Goal: Task Accomplishment & Management: Manage account settings

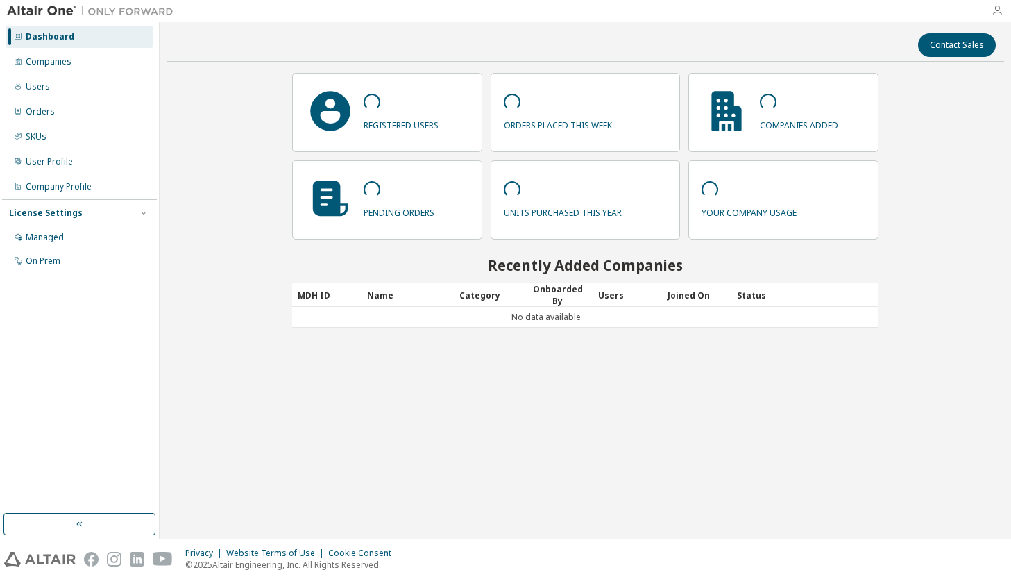
click at [998, 12] on icon "button" at bounding box center [996, 10] width 11 height 11
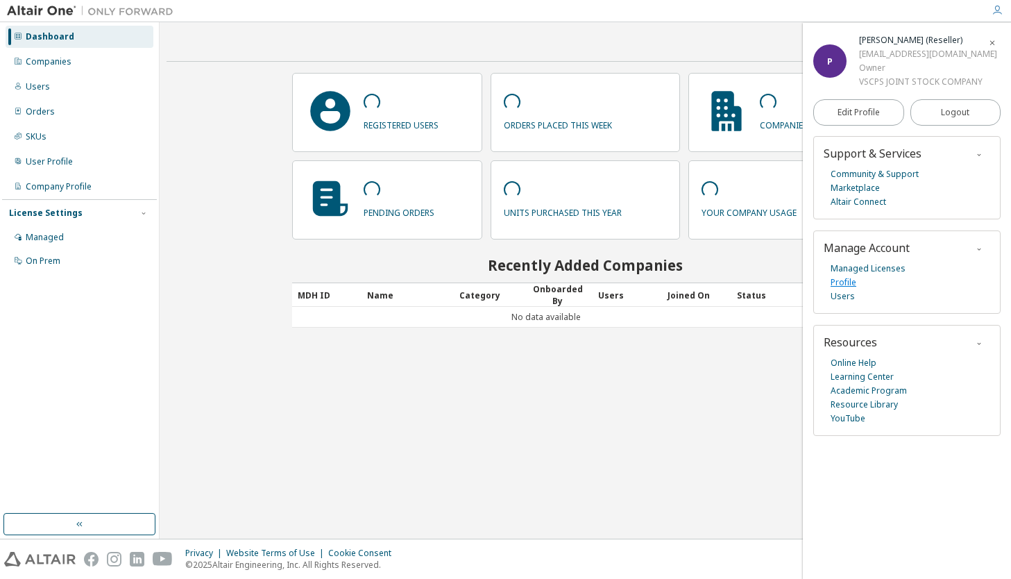
click at [844, 284] on link "Profile" at bounding box center [843, 282] width 26 height 14
click at [40, 228] on div "Managed" at bounding box center [80, 237] width 148 height 22
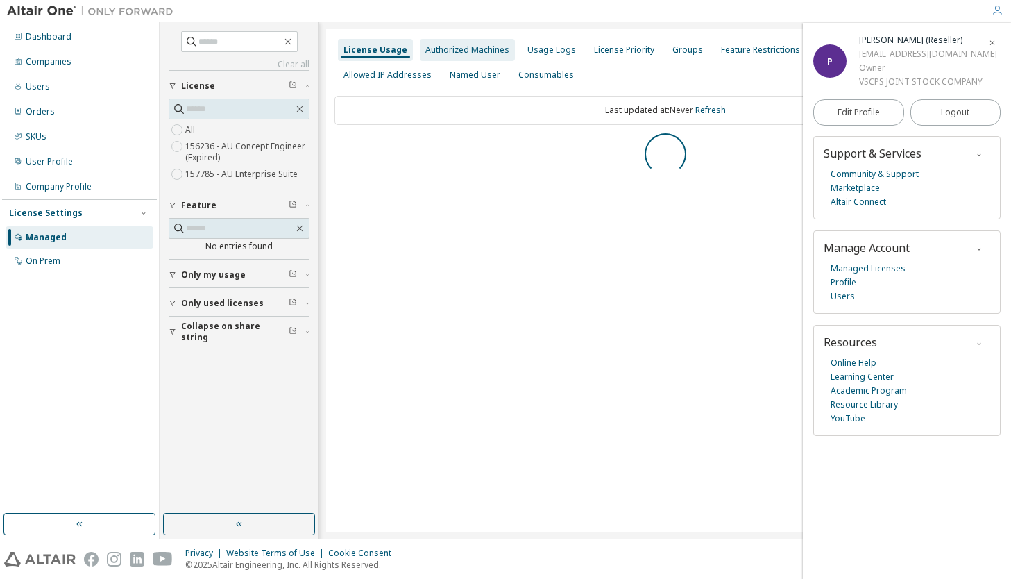
click at [490, 56] on div "Authorized Machines" at bounding box center [467, 50] width 95 height 22
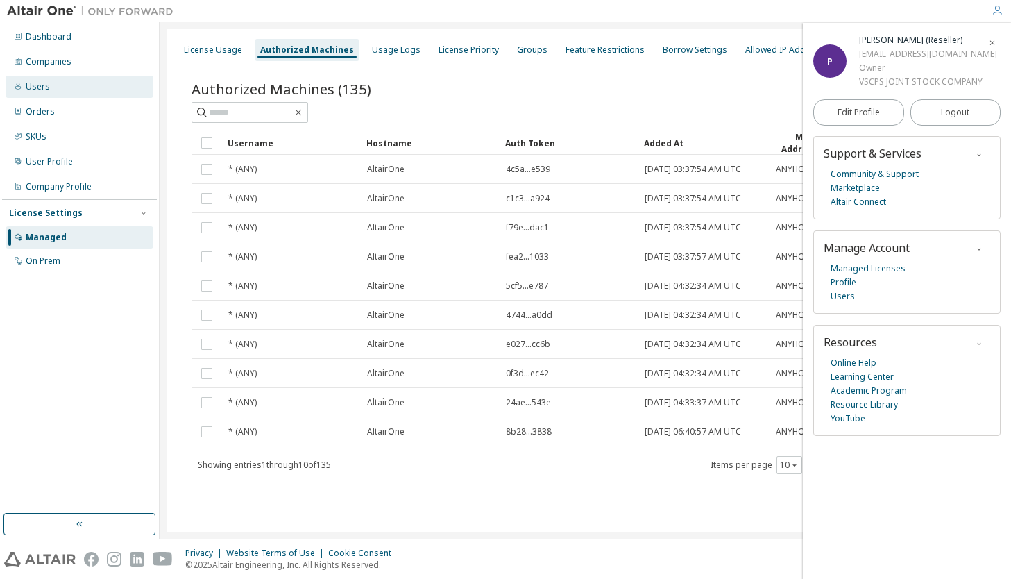
click at [71, 92] on div "Users" at bounding box center [80, 87] width 148 height 22
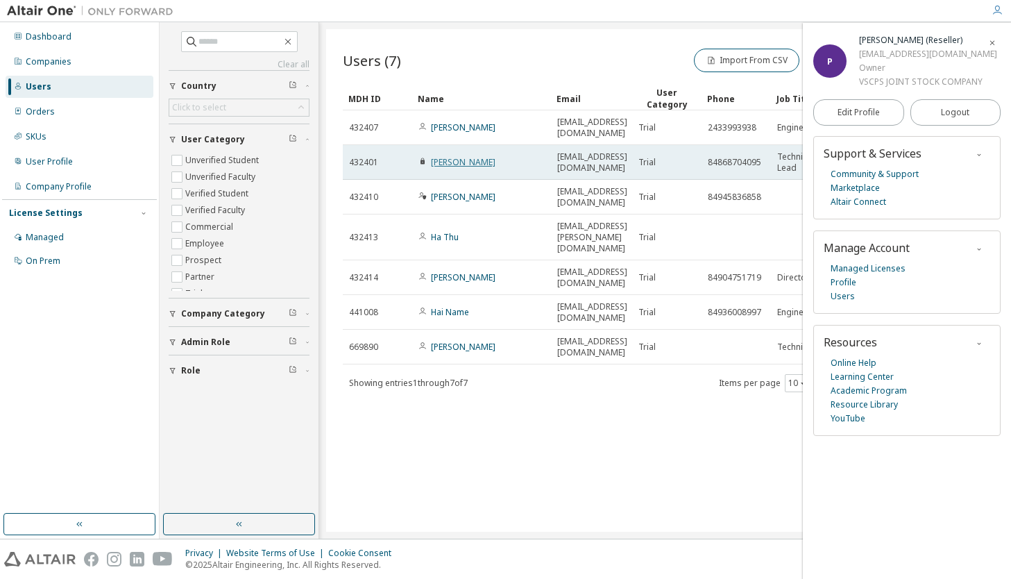
click at [458, 156] on link "Phuc Phan" at bounding box center [463, 162] width 65 height 12
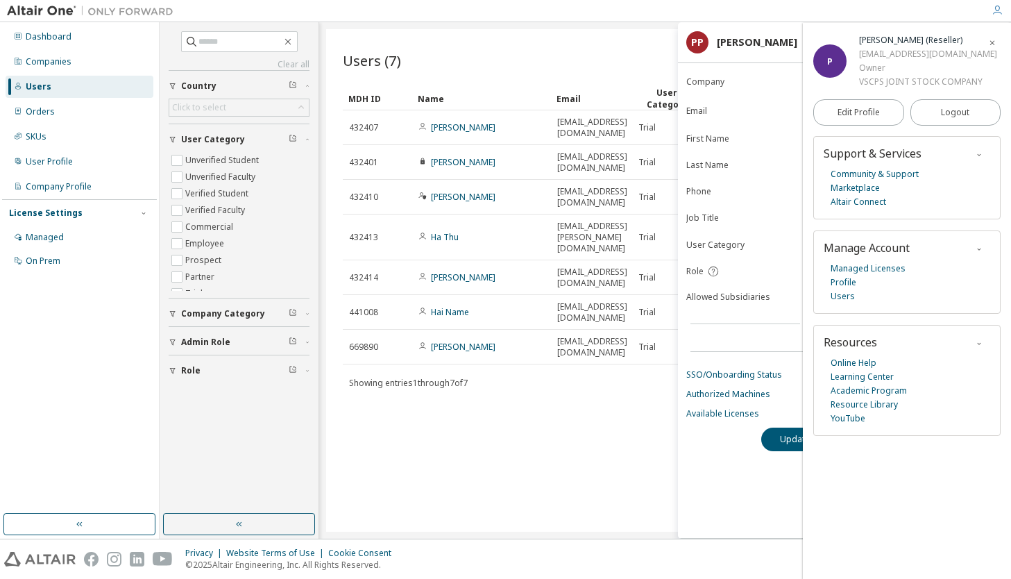
click at [588, 404] on div "Users (7) Import From CSV Export To CSV Add User Clear Load Save Save As Field …" at bounding box center [665, 280] width 678 height 502
click at [735, 394] on link "Authorized Machines" at bounding box center [844, 394] width 316 height 11
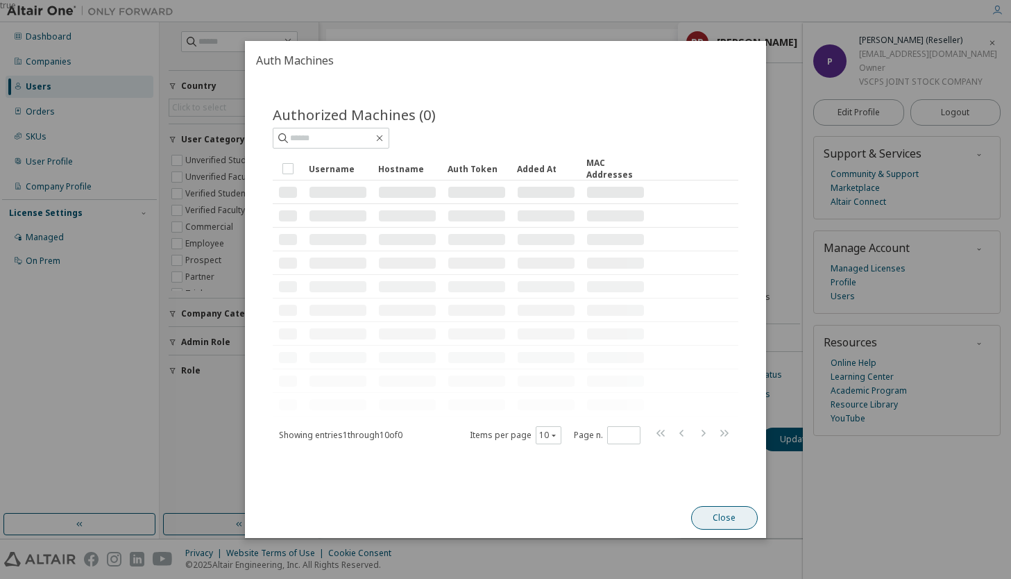
click at [717, 519] on button "Close" at bounding box center [724, 518] width 67 height 24
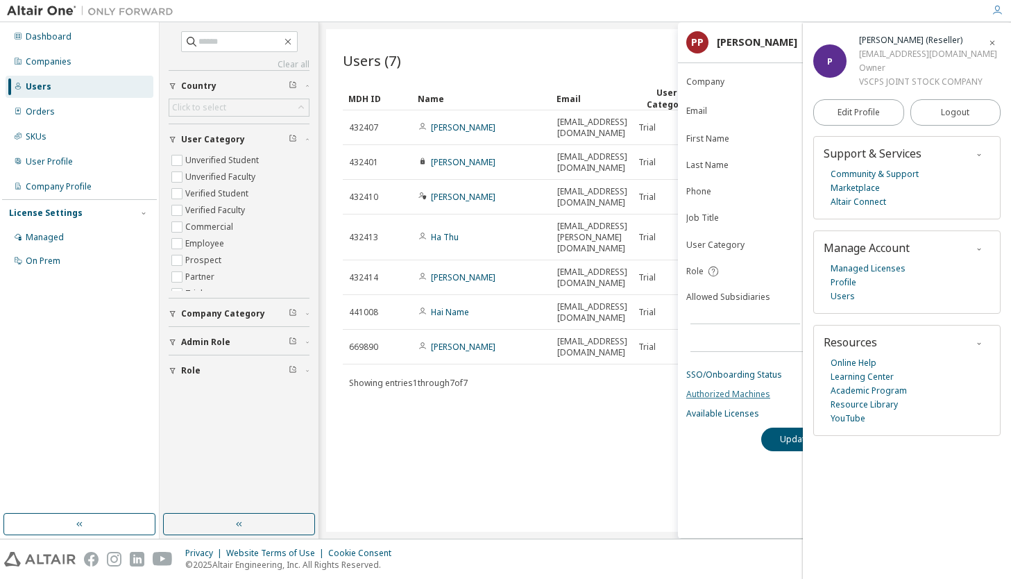
click at [736, 395] on link "Authorized Machines" at bounding box center [844, 394] width 316 height 11
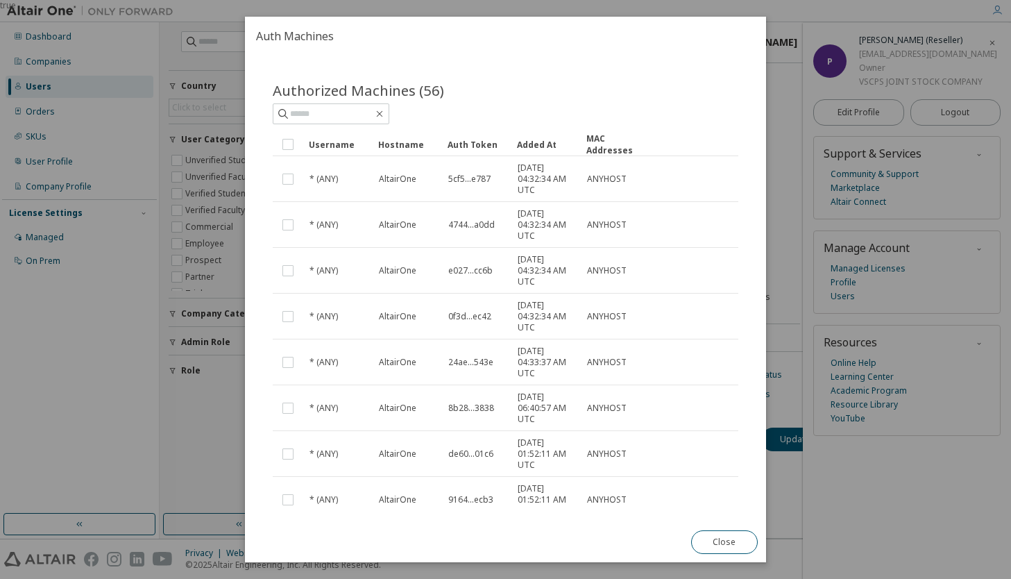
click at [775, 32] on div "true" at bounding box center [505, 289] width 1011 height 579
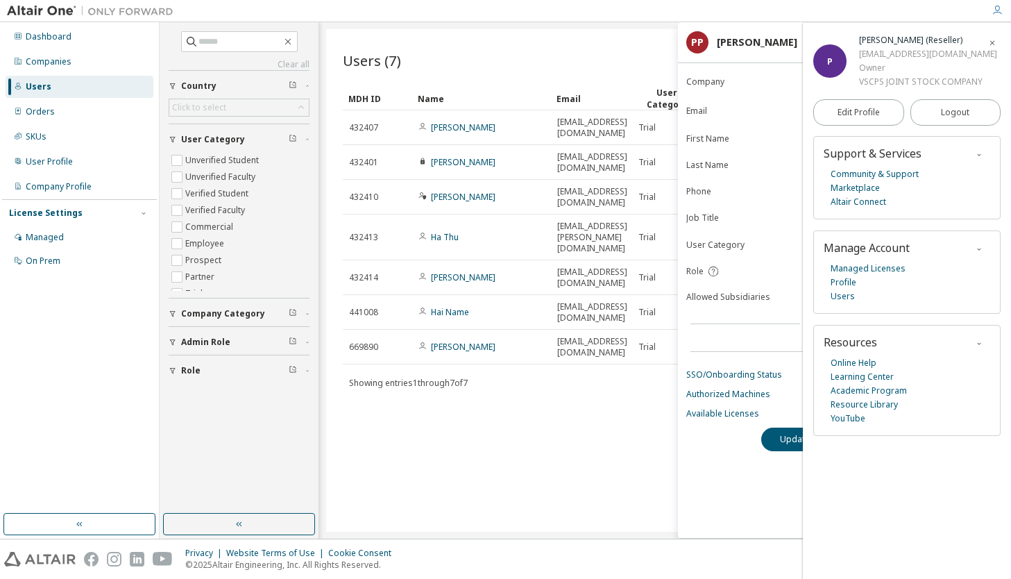
click at [993, 44] on icon "button" at bounding box center [992, 43] width 8 height 8
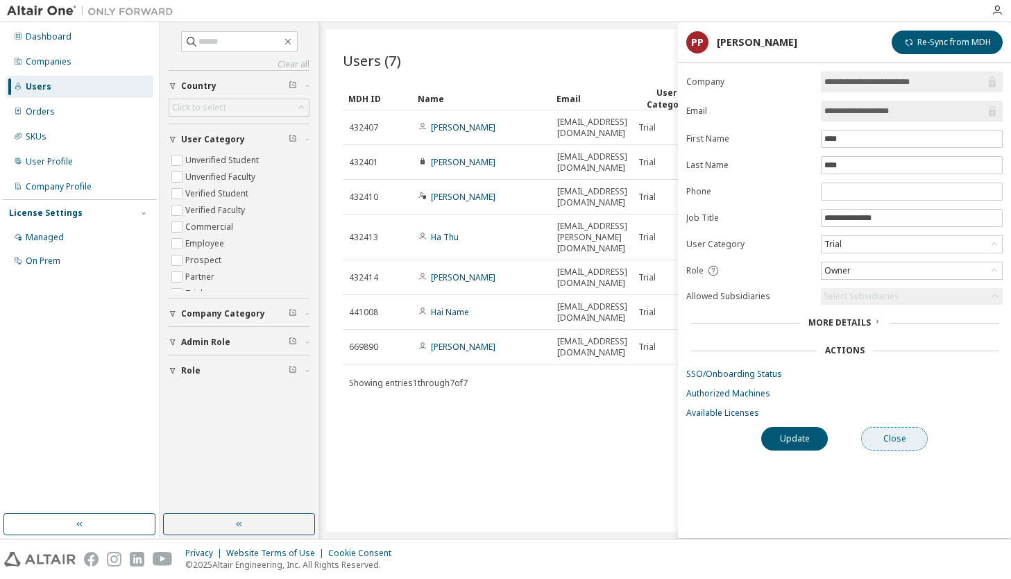
click at [896, 427] on button "Close" at bounding box center [894, 439] width 67 height 24
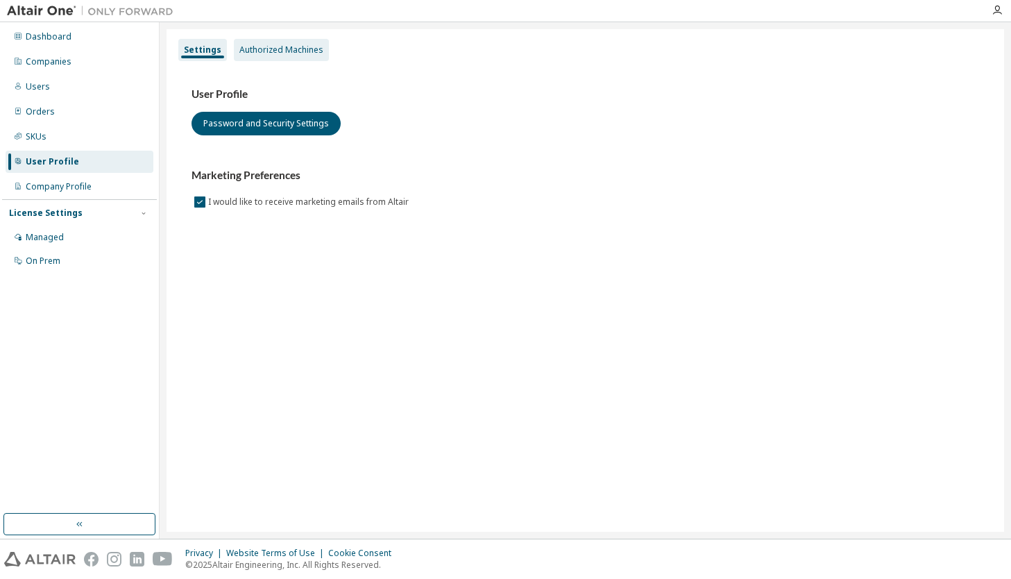
click at [309, 56] on div "Authorized Machines" at bounding box center [281, 50] width 95 height 22
